Goal: Ask a question

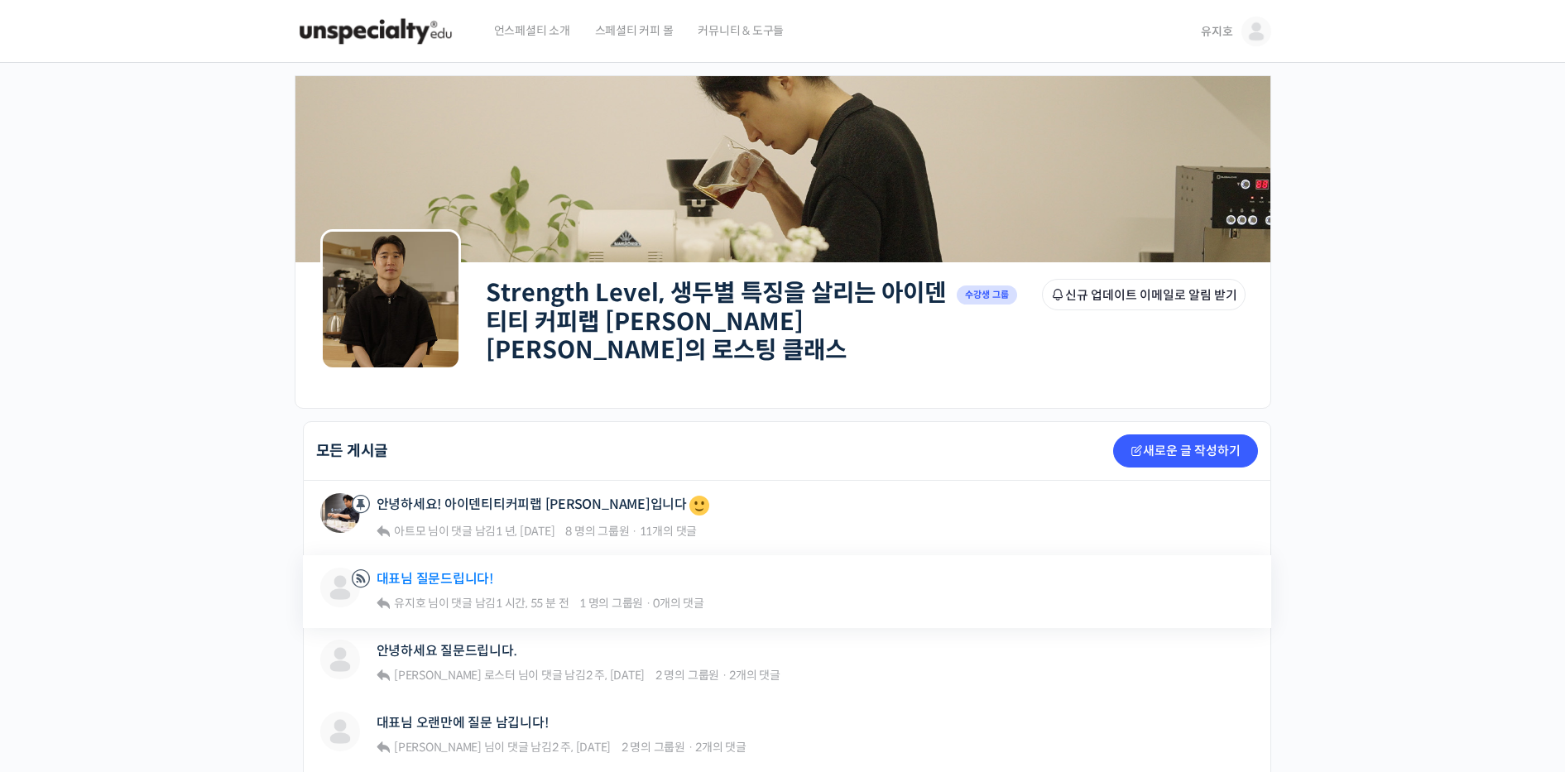
click at [454, 474] on link "대표님 질문드립니다!" at bounding box center [435, 579] width 117 height 16
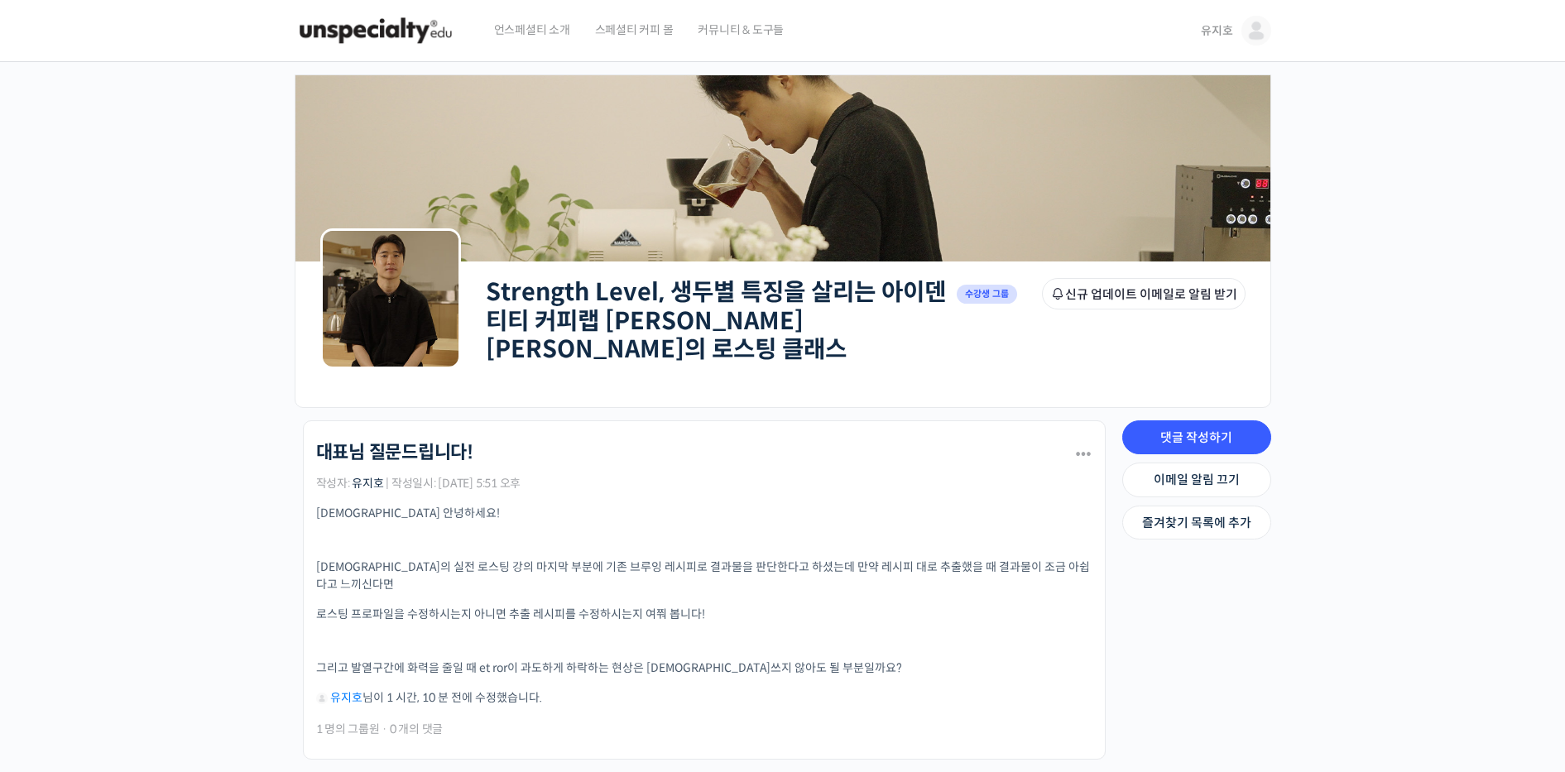
scroll to position [166, 0]
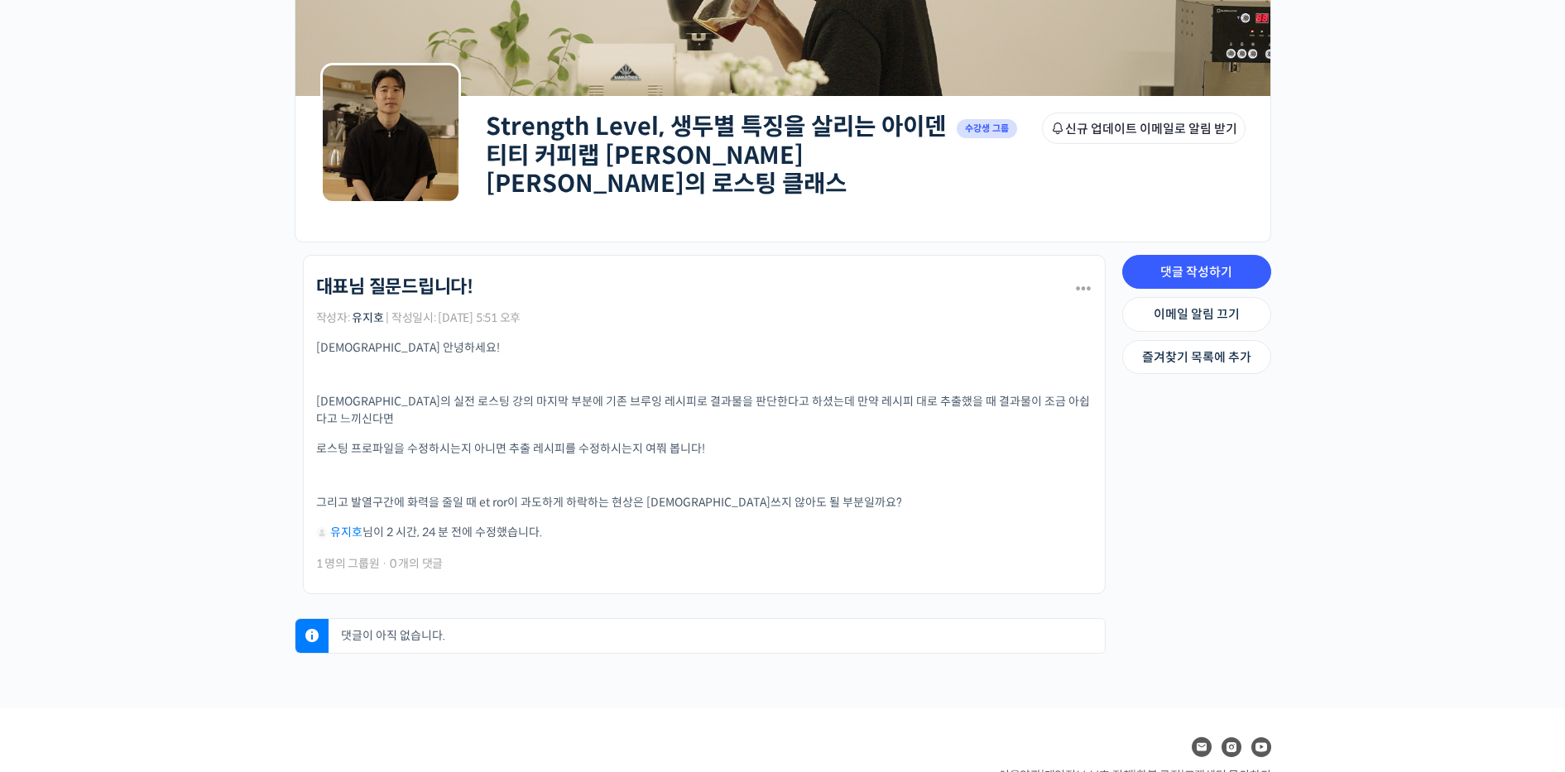
scroll to position [166, 0]
